Goal: Transaction & Acquisition: Register for event/course

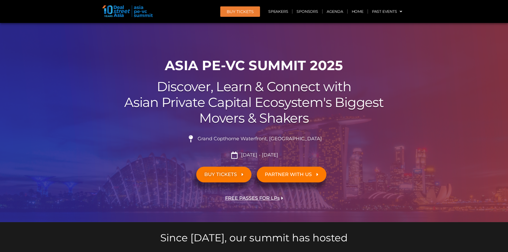
scroll to position [133, 0]
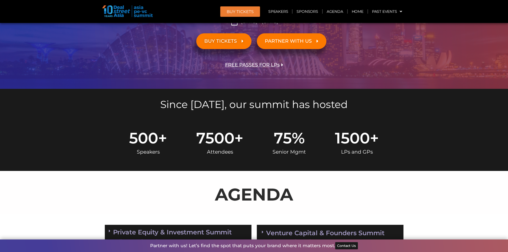
click at [227, 39] on span "BUY TICKETS" at bounding box center [220, 41] width 33 height 5
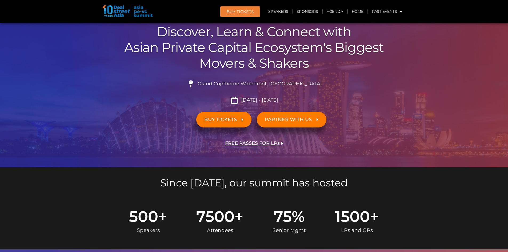
scroll to position [53, 0]
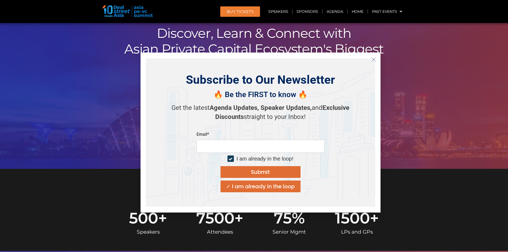
click at [375, 59] on icon "Close" at bounding box center [373, 59] width 5 height 5
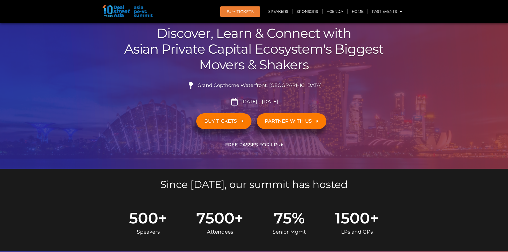
click at [224, 119] on span "BUY TICKETS" at bounding box center [220, 121] width 33 height 5
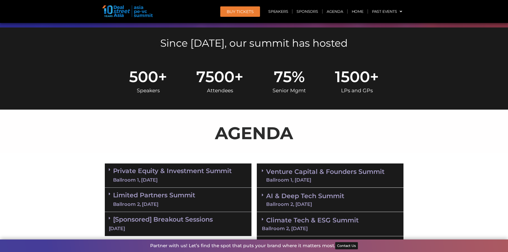
scroll to position [80, 0]
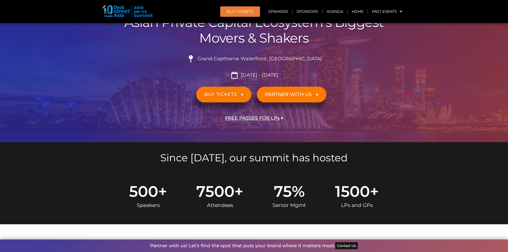
click at [224, 96] on span "BUY TICKETS" at bounding box center [220, 94] width 33 height 5
click at [223, 96] on span "BUY TICKETS" at bounding box center [220, 94] width 33 height 5
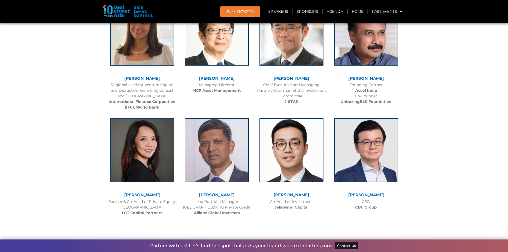
scroll to position [720, 0]
